Goal: Use online tool/utility: Utilize a website feature to perform a specific function

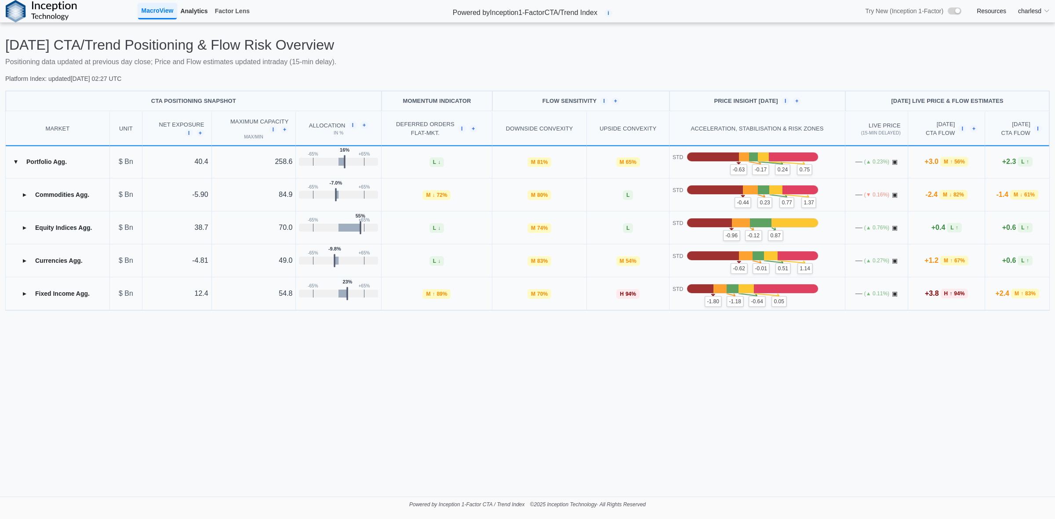
click at [200, 15] on link "Analytics" at bounding box center [194, 11] width 34 height 15
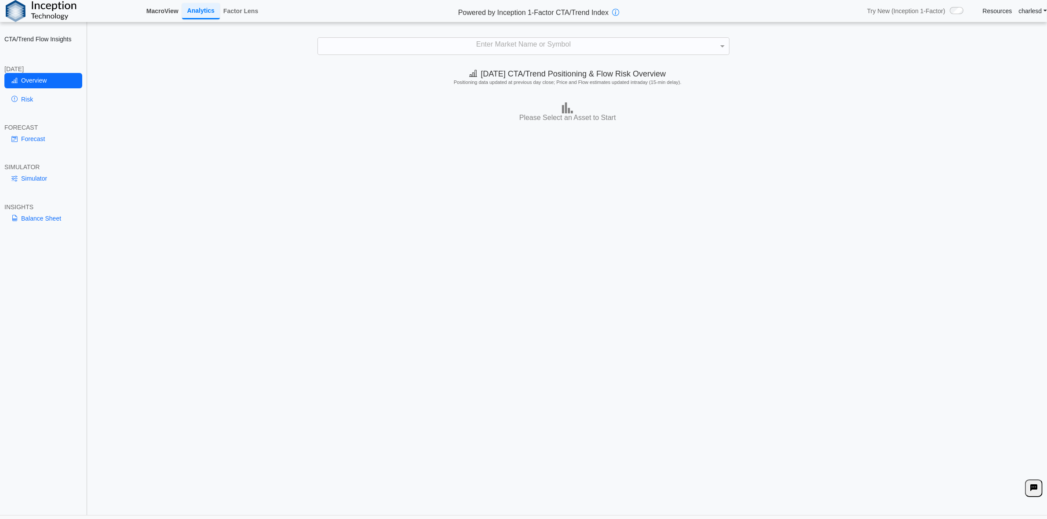
click at [179, 7] on link "MacroView" at bounding box center [162, 11] width 39 height 15
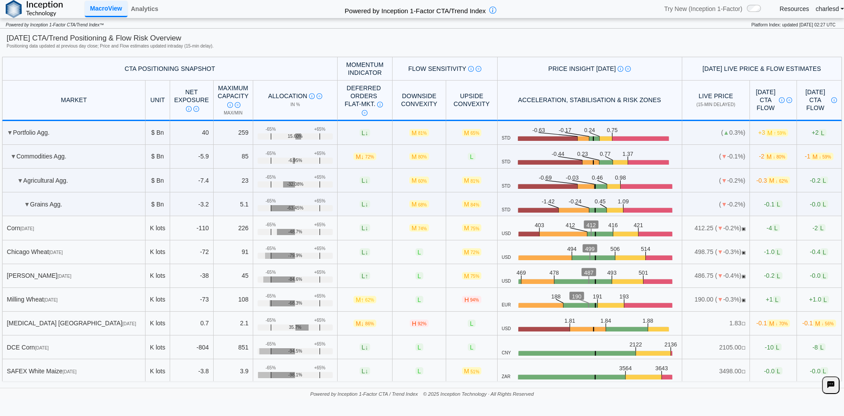
click at [766, 299] on span "+1 L" at bounding box center [773, 299] width 15 height 7
click at [742, 297] on span "▣" at bounding box center [744, 299] width 4 height 5
click at [773, 299] on span "L" at bounding box center [777, 299] width 8 height 7
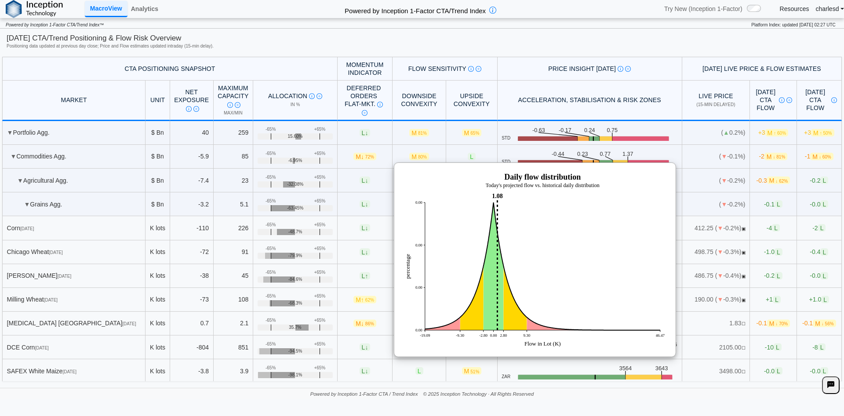
click at [773, 299] on span "L" at bounding box center [777, 299] width 8 height 7
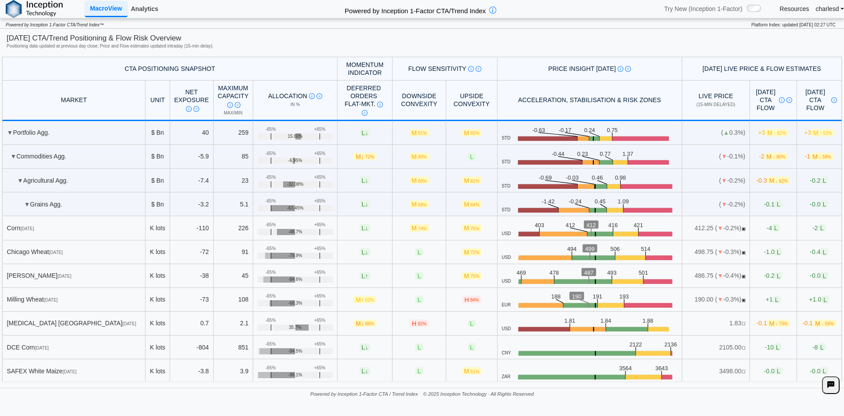
click at [145, 11] on link "Analytics" at bounding box center [145, 8] width 34 height 15
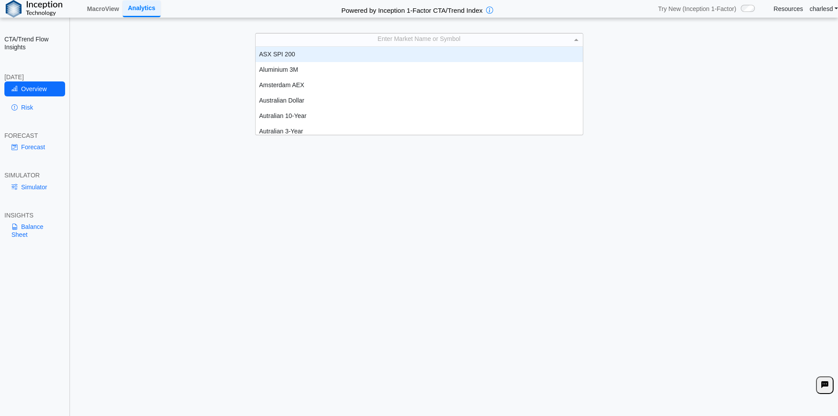
click at [357, 43] on div "Enter Market Name or Symbol" at bounding box center [419, 39] width 327 height 12
type input "****"
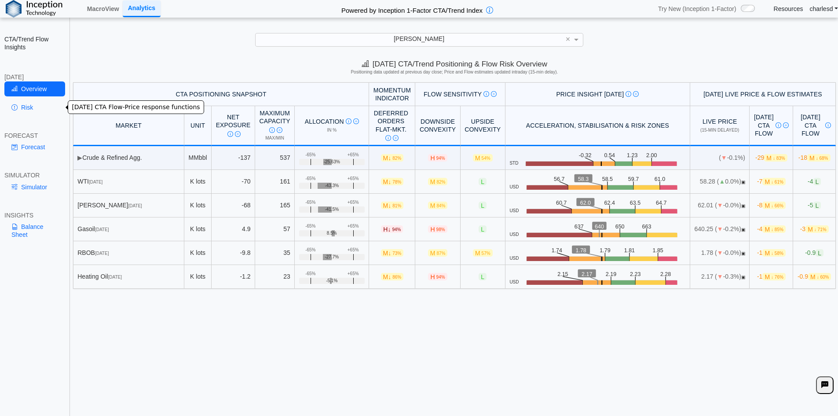
click at [40, 109] on link "Risk" at bounding box center [34, 107] width 61 height 15
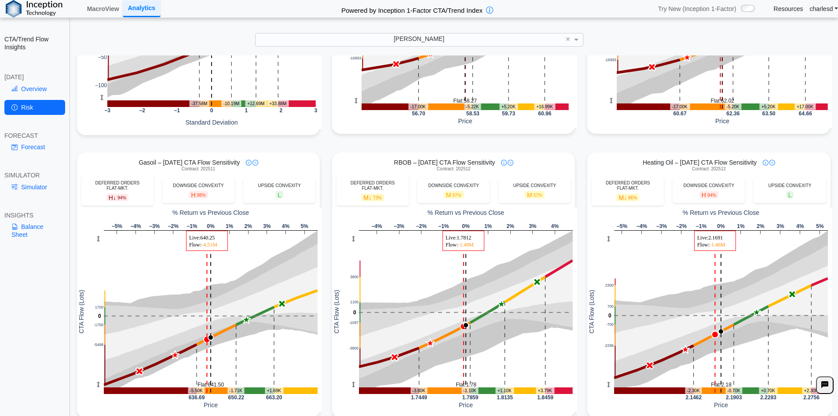
scroll to position [240, 0]
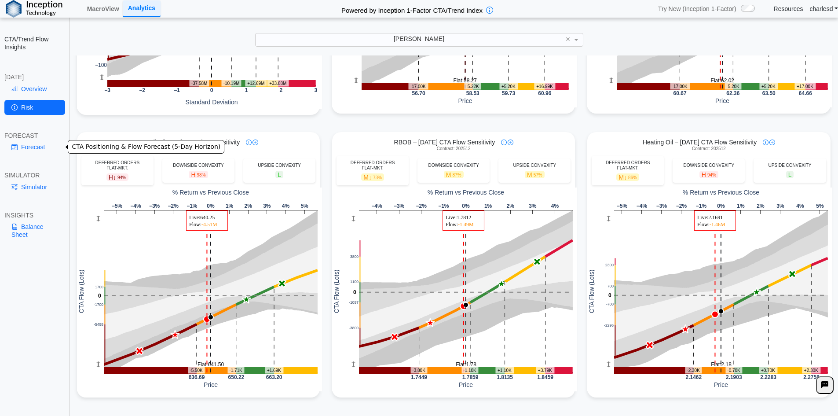
click at [32, 150] on link "Forecast" at bounding box center [34, 146] width 61 height 15
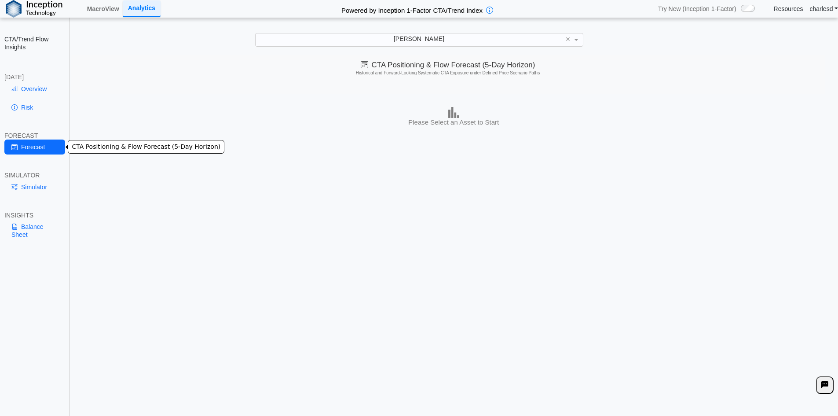
scroll to position [0, 0]
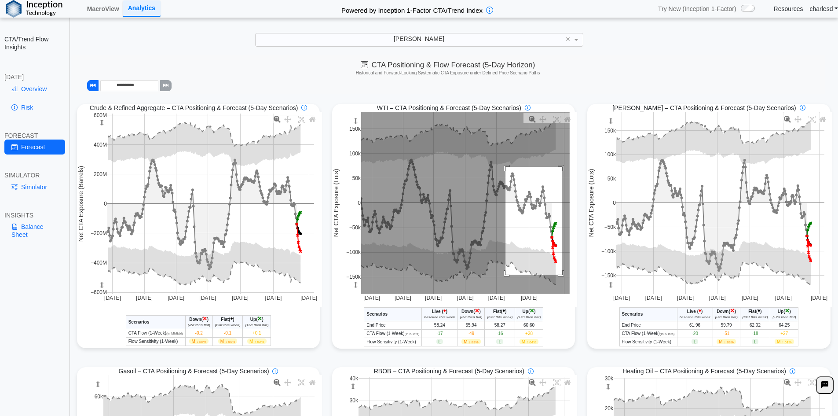
drag, startPoint x: 502, startPoint y: 168, endPoint x: 559, endPoint y: 275, distance: 121.8
click at [559, 275] on rect at bounding box center [465, 203] width 208 height 182
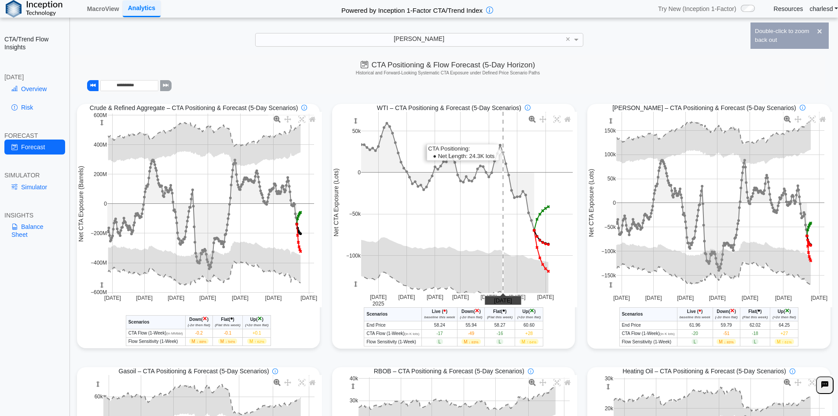
click at [500, 246] on rect at bounding box center [467, 202] width 212 height 181
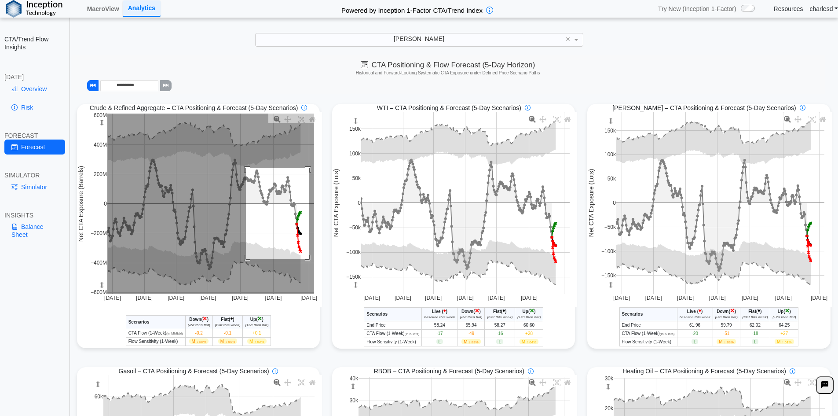
drag, startPoint x: 248, startPoint y: 172, endPoint x: 309, endPoint y: 263, distance: 109.3
click at [307, 261] on rect at bounding box center [210, 203] width 207 height 180
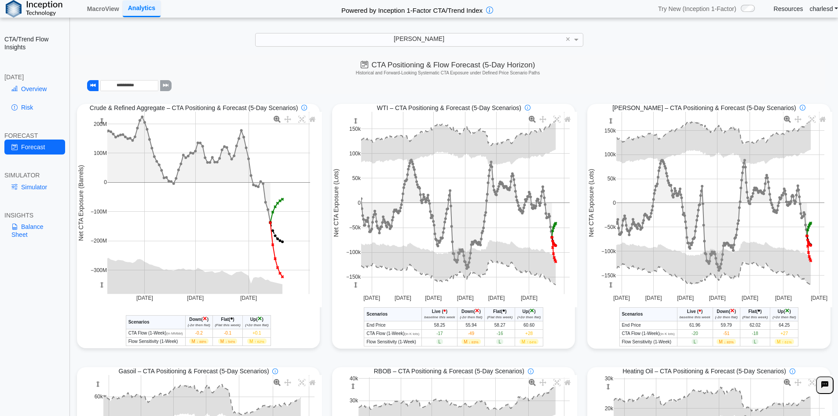
click at [38, 194] on div "Simulator" at bounding box center [34, 188] width 61 height 18
click at [35, 187] on link "Simulator" at bounding box center [34, 186] width 61 height 15
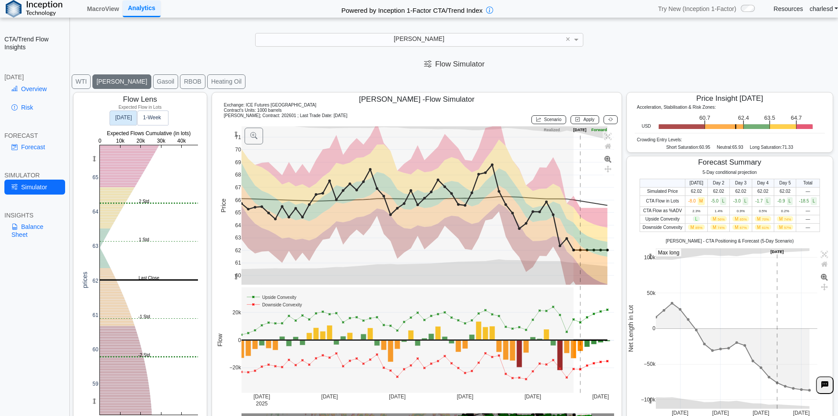
scroll to position [14, 0]
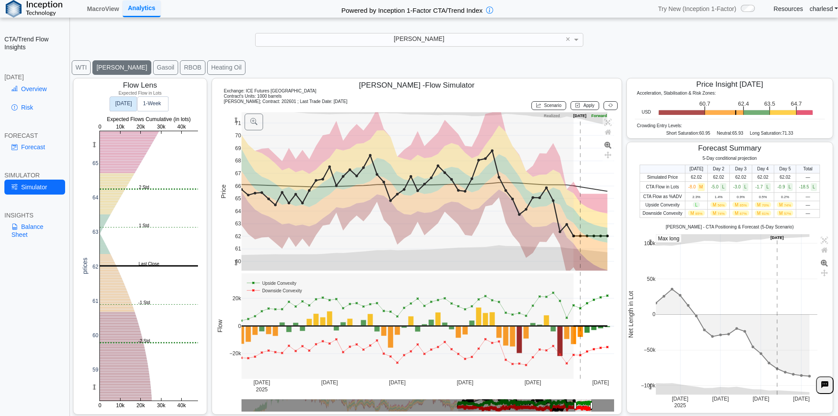
click at [549, 105] on span "Scenario" at bounding box center [552, 105] width 17 height 5
click at [596, 201] on rect at bounding box center [427, 191] width 373 height 158
click at [602, 214] on rect at bounding box center [427, 191] width 373 height 158
click at [583, 107] on span "Apply" at bounding box center [588, 105] width 11 height 5
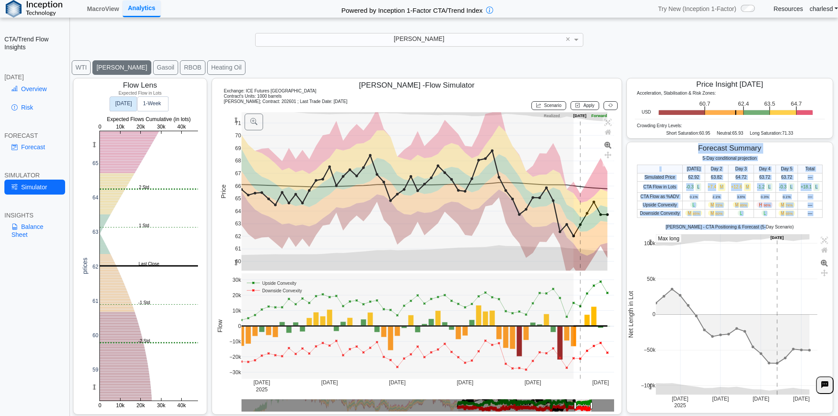
drag, startPoint x: 691, startPoint y: 150, endPoint x: 766, endPoint y: 219, distance: 101.8
click at [766, 219] on div "Forecast Summary 5-Day conditional projection [DATE] Day 2 Day 3 Day 4 Day 5 To…" at bounding box center [729, 277] width 207 height 271
click at [765, 218] on table "[DATE] Day 2 Day 3 Day 4 Day 5 Total Simulated Price 62.92 63.82 64.72 63.72 63…" at bounding box center [730, 190] width 186 height 53
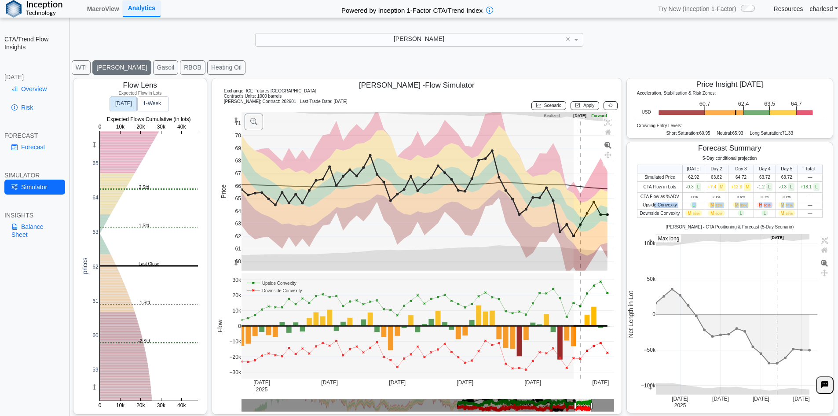
drag, startPoint x: 650, startPoint y: 202, endPoint x: 801, endPoint y: 204, distance: 151.7
click at [801, 204] on tr "Upside Convexity [PERSON_NAME] 72% M 89% H 96% M 74% —" at bounding box center [729, 205] width 185 height 8
click at [801, 204] on td "—" at bounding box center [809, 205] width 25 height 8
drag, startPoint x: 683, startPoint y: 187, endPoint x: 810, endPoint y: 189, distance: 128.0
click at [810, 189] on tr "CTA Flow in Lots -0.3 L +7.4 M +12.6 M -1.2 L -0.3 L +18.1 L" at bounding box center [729, 186] width 185 height 11
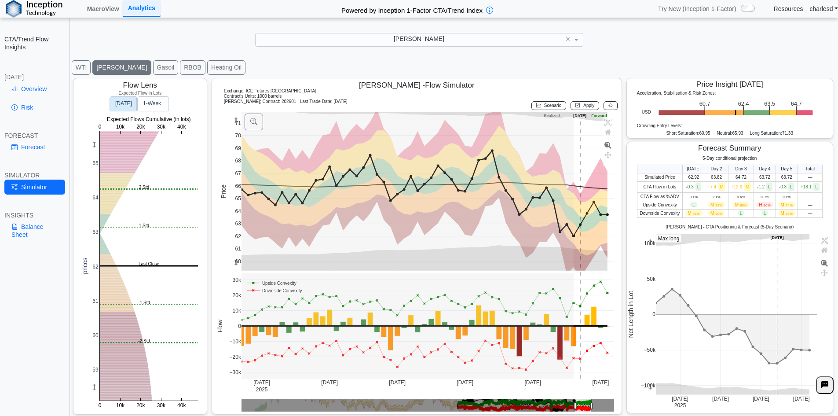
click at [813, 189] on span "L" at bounding box center [816, 187] width 6 height 8
drag, startPoint x: 653, startPoint y: 196, endPoint x: 752, endPoint y: 196, distance: 99.4
click at [752, 196] on tr "CTA Flow as %ADV 0.1% 2.1% 3.6% 0.3% 0.1% —" at bounding box center [729, 196] width 185 height 8
click at [754, 196] on td "0.3%" at bounding box center [765, 196] width 22 height 8
drag, startPoint x: 680, startPoint y: 202, endPoint x: 726, endPoint y: 202, distance: 46.2
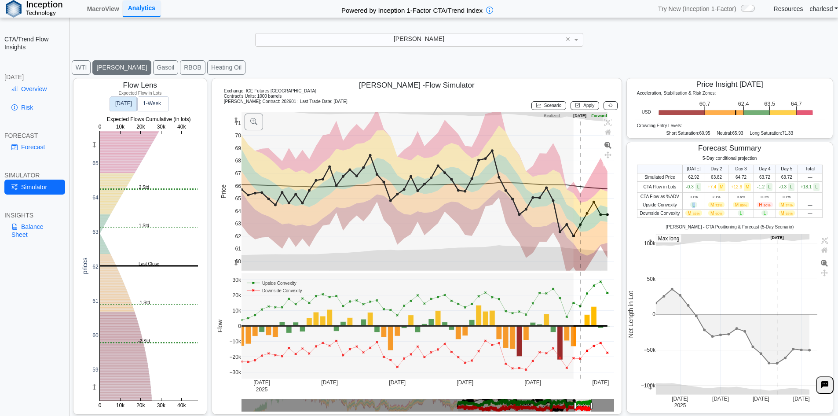
click at [726, 202] on tr "Upside Convexity [PERSON_NAME] 72% M 89% H 96% M 74% —" at bounding box center [729, 205] width 185 height 8
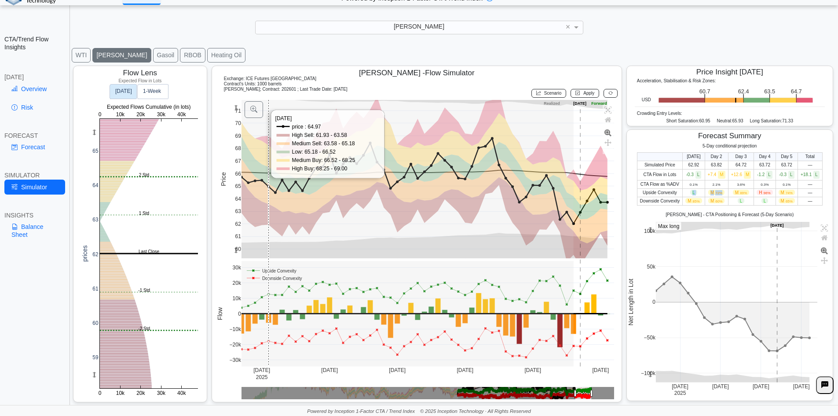
scroll to position [0, 0]
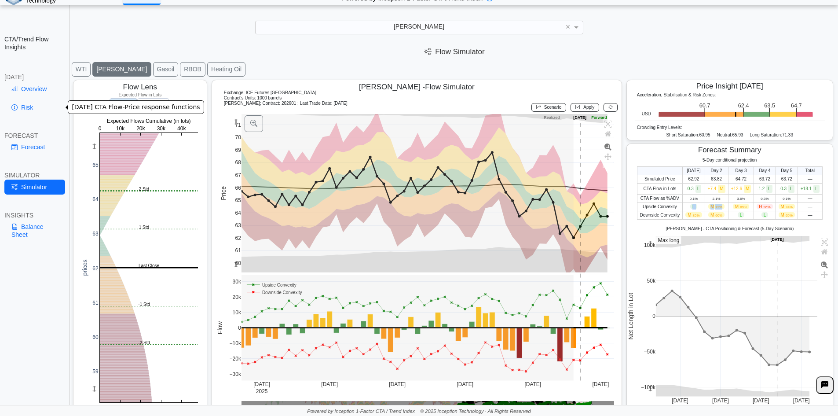
click at [24, 110] on link "Risk" at bounding box center [34, 107] width 61 height 15
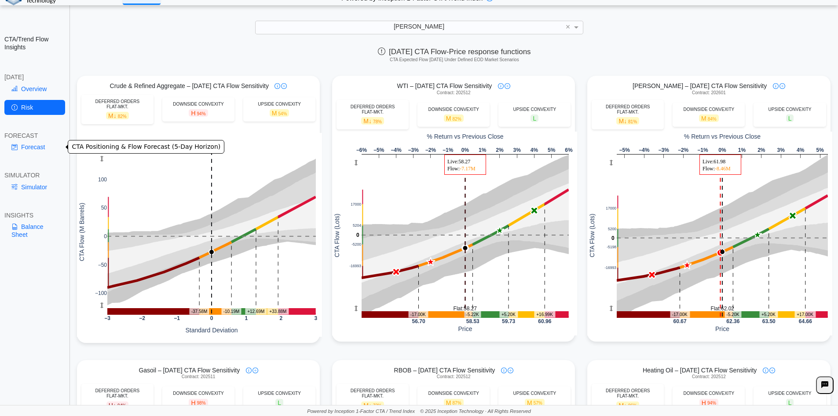
click at [29, 145] on link "Forecast" at bounding box center [34, 146] width 61 height 15
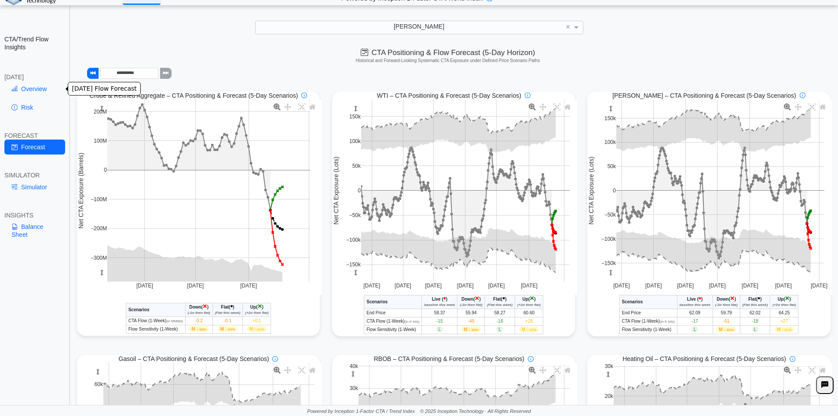
click at [27, 91] on link "Overview" at bounding box center [34, 88] width 61 height 15
